Goal: Transaction & Acquisition: Purchase product/service

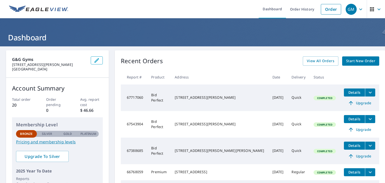
click at [346, 58] on span "Start New Order" at bounding box center [360, 61] width 29 height 6
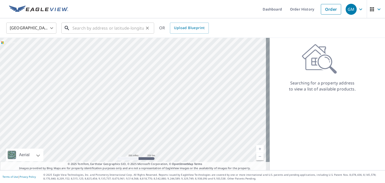
click at [134, 27] on input "text" at bounding box center [107, 28] width 71 height 14
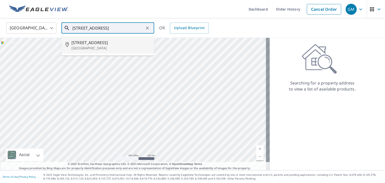
click at [119, 45] on span "[STREET_ADDRESS]" at bounding box center [110, 43] width 79 height 6
type input "[STREET_ADDRESS]"
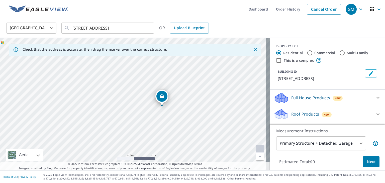
scroll to position [36, 0]
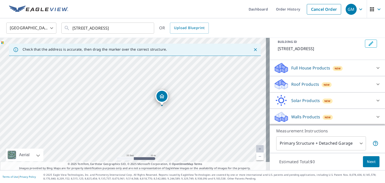
click at [310, 88] on div "Roof Products New" at bounding box center [322, 84] width 98 height 12
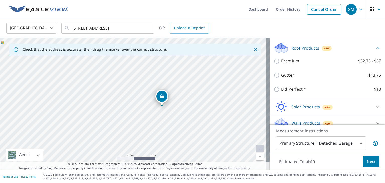
scroll to position [71, 0]
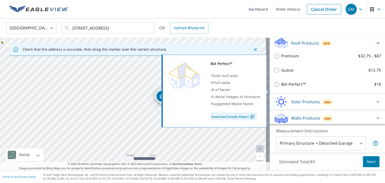
click at [295, 87] on p "Bid Perfect™" at bounding box center [293, 84] width 24 height 6
click at [281, 87] on input "Bid Perfect™ $18" at bounding box center [277, 84] width 8 height 6
checkbox input "true"
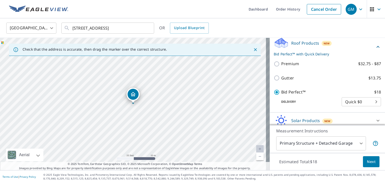
scroll to position [96, 0]
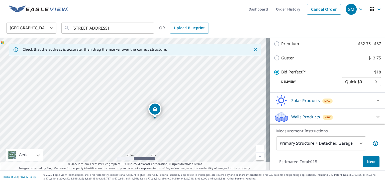
click at [367, 162] on span "Next" at bounding box center [371, 162] width 9 height 6
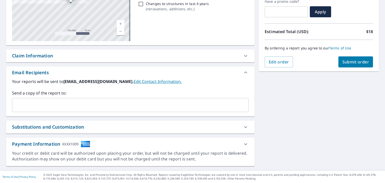
scroll to position [88, 0]
click at [150, 83] on link "Edit Contact Information." at bounding box center [157, 82] width 48 height 6
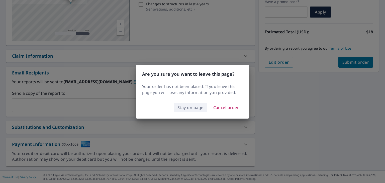
click at [197, 108] on span "Stay on page" at bounding box center [190, 107] width 26 height 7
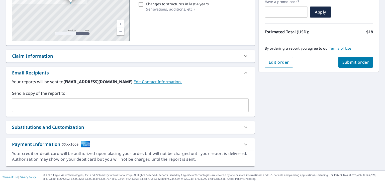
click at [176, 107] on input "text" at bounding box center [126, 105] width 224 height 10
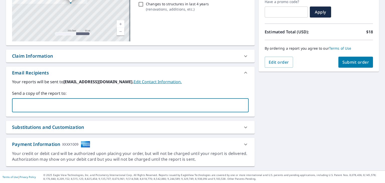
type input "[EMAIL_ADDRESS][DOMAIN_NAME]"
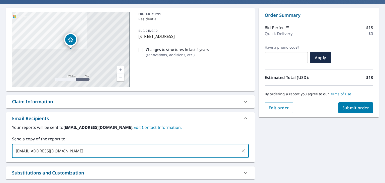
scroll to position [38, 0]
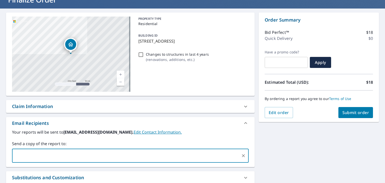
click at [361, 112] on span "Submit order" at bounding box center [355, 113] width 27 height 6
